Goal: Find specific page/section: Find specific page/section

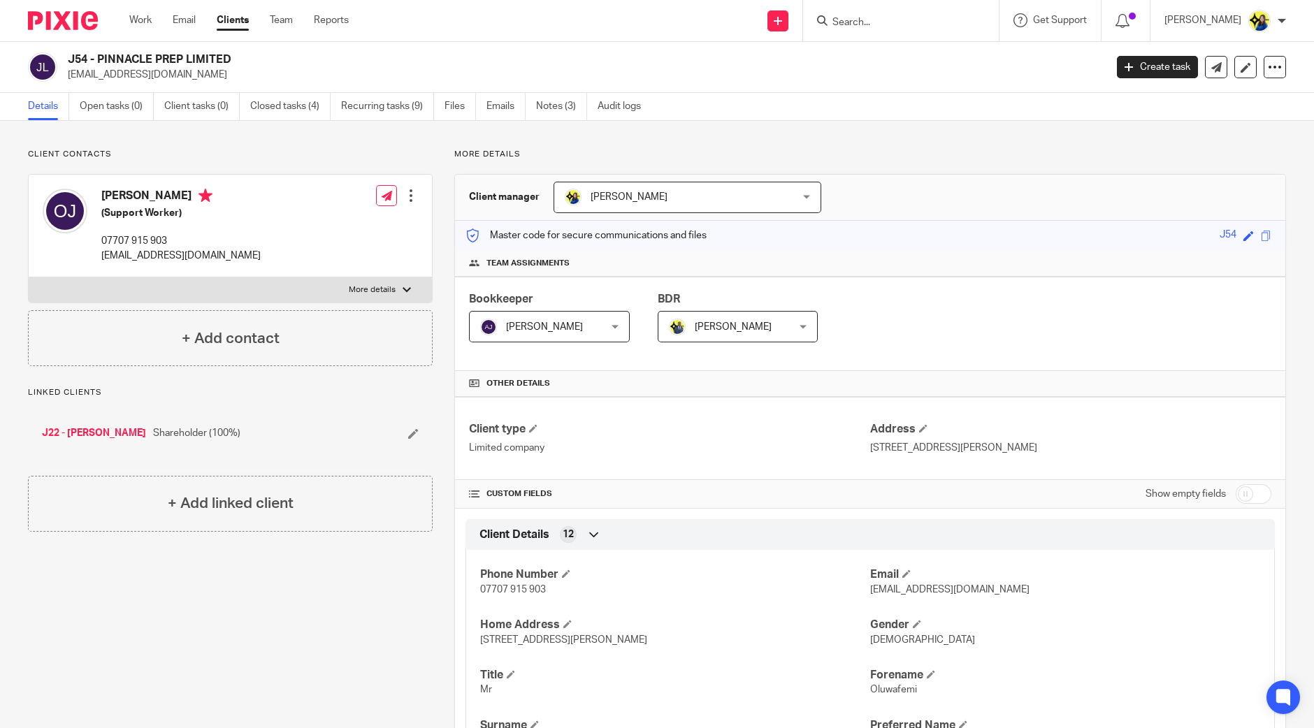
click at [234, 149] on p "Client contacts" at bounding box center [230, 154] width 405 height 11
click at [892, 13] on form at bounding box center [905, 20] width 149 height 17
click at [891, 24] on input "Search" at bounding box center [894, 23] width 126 height 13
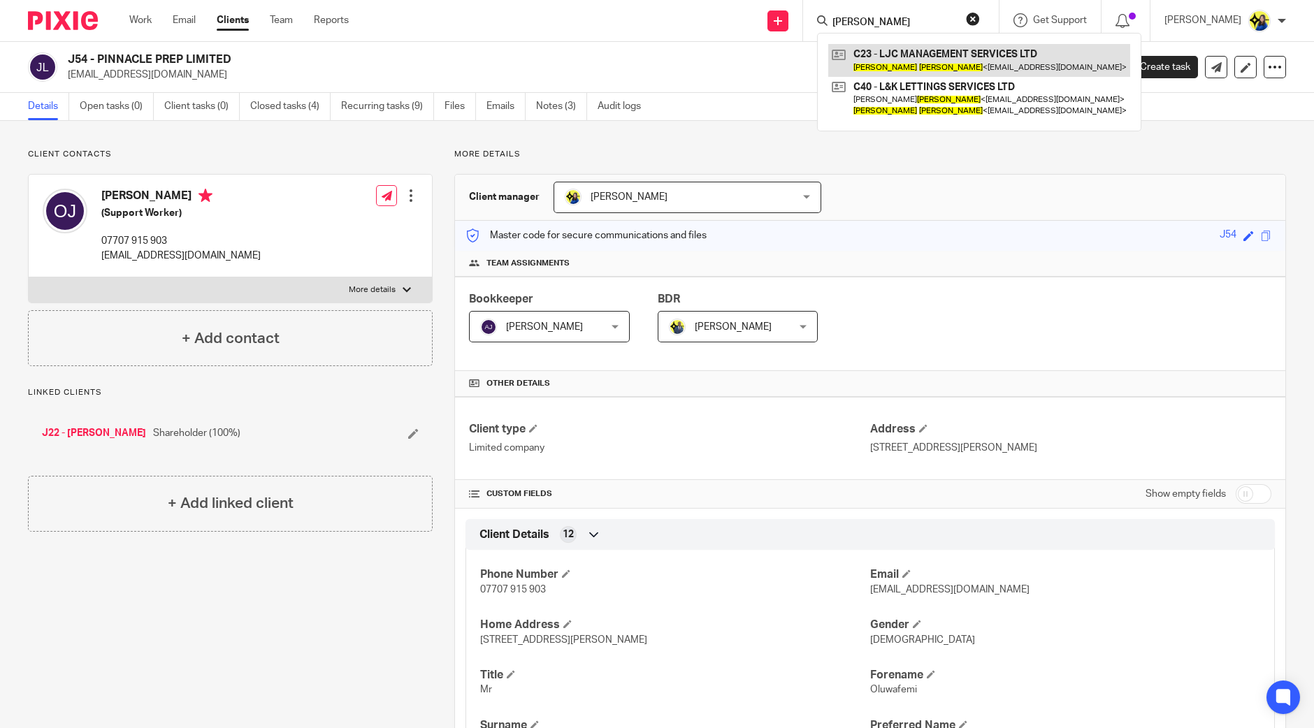
type input "[PERSON_NAME]"
click at [960, 65] on link at bounding box center [979, 60] width 302 height 32
